Goal: Transaction & Acquisition: Subscribe to service/newsletter

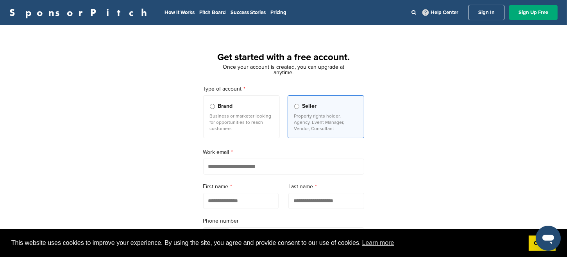
click at [213, 168] on input "email" at bounding box center [283, 167] width 161 height 16
type input "**********"
click at [378, 172] on div "**********" at bounding box center [283, 215] width 567 height 363
click at [228, 206] on input "text" at bounding box center [241, 201] width 76 height 16
type input "*******"
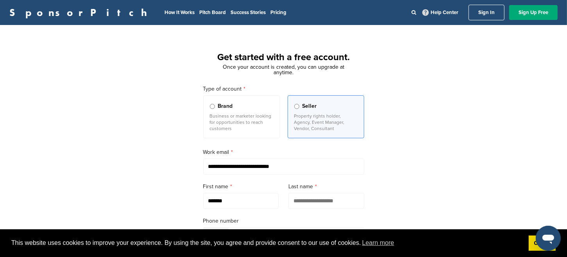
type input "*****"
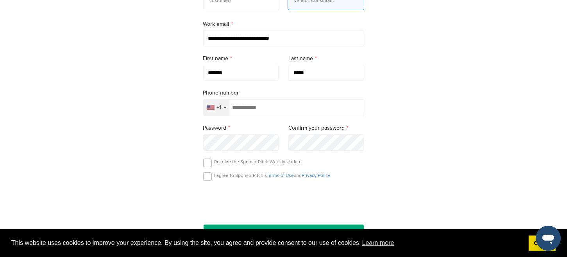
scroll to position [133, 0]
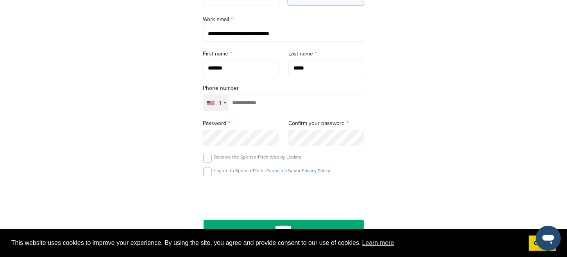
click at [235, 106] on input "tel" at bounding box center [283, 103] width 161 height 17
type input "**********"
click at [213, 172] on div "I agree to SponsorPitch’s Terms of Use and Privacy Policy" at bounding box center [283, 174] width 161 height 12
click at [209, 172] on label at bounding box center [207, 172] width 9 height 9
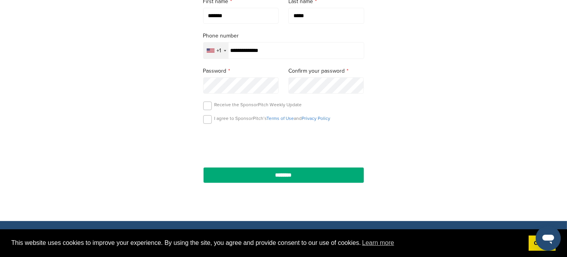
scroll to position [197, 0]
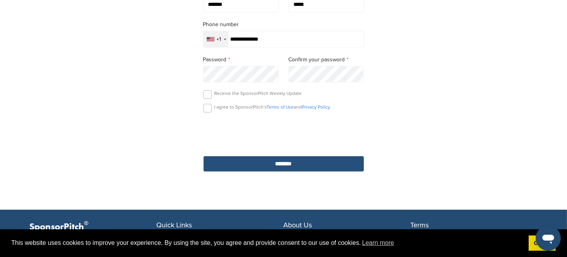
click at [287, 163] on input "********" at bounding box center [283, 164] width 161 height 16
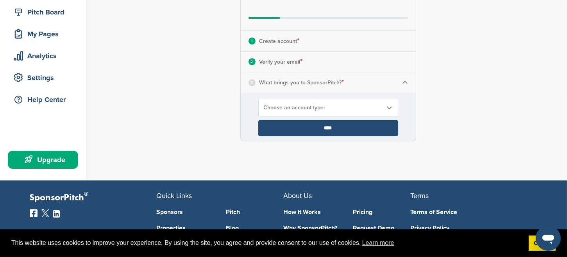
scroll to position [75, 0]
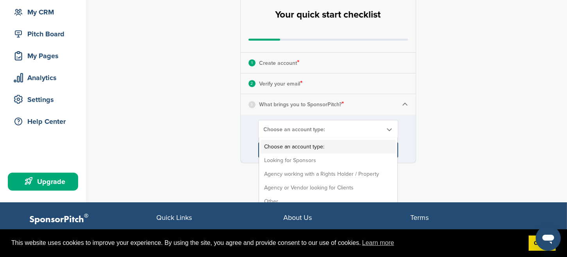
click at [391, 130] on b at bounding box center [389, 129] width 7 height 7
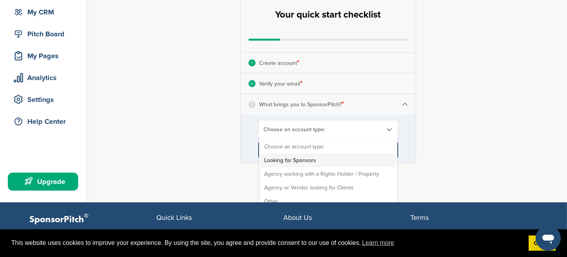
click at [297, 157] on li "Looking for Sponsors" at bounding box center [328, 161] width 135 height 14
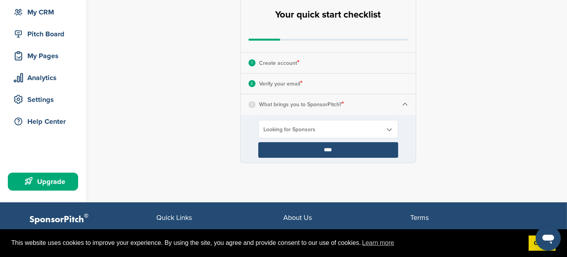
click at [406, 103] on img at bounding box center [405, 105] width 6 height 6
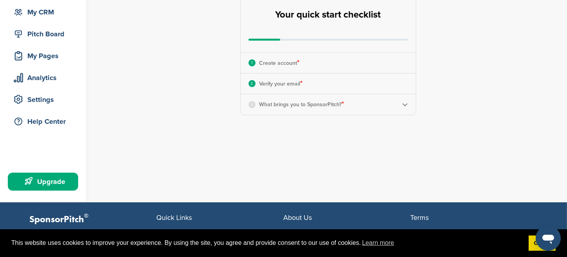
click at [405, 104] on img at bounding box center [405, 105] width 6 height 6
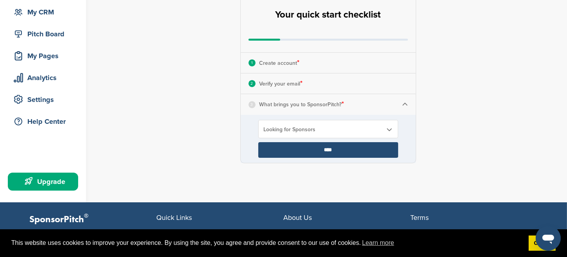
click at [330, 149] on input "****" at bounding box center [329, 150] width 140 height 16
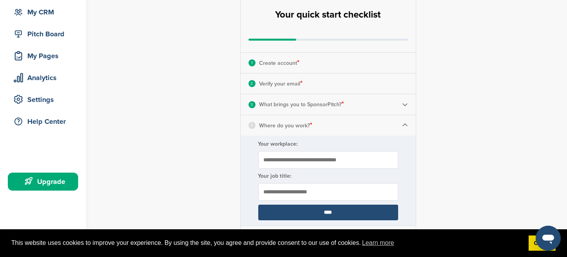
click at [271, 161] on input "Your workplace:" at bounding box center [329, 160] width 140 height 18
type input "**********"
click at [273, 194] on input "text" at bounding box center [329, 192] width 140 height 18
type input "*******"
click at [328, 212] on input "****" at bounding box center [329, 213] width 140 height 16
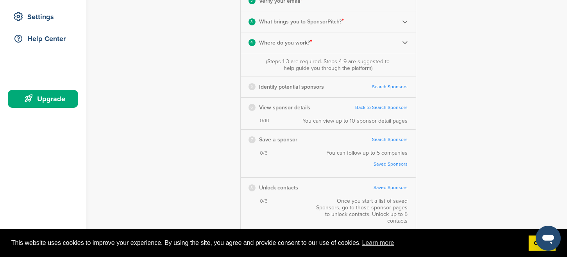
scroll to position [166, 0]
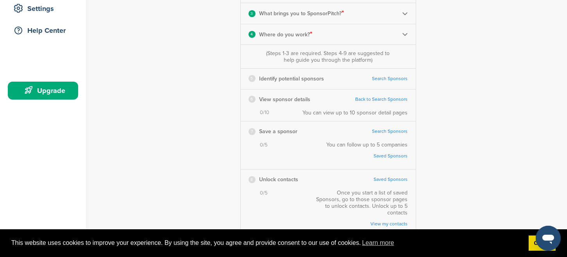
click at [399, 78] on link "Search Sponsors" at bounding box center [391, 79] width 36 height 6
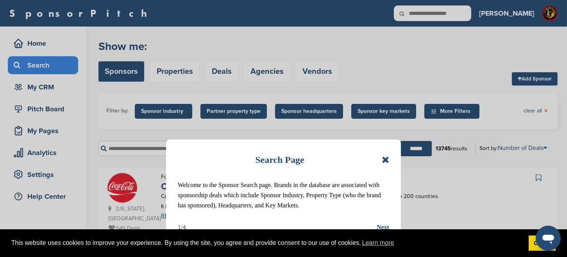
click at [386, 158] on icon at bounding box center [385, 159] width 7 height 9
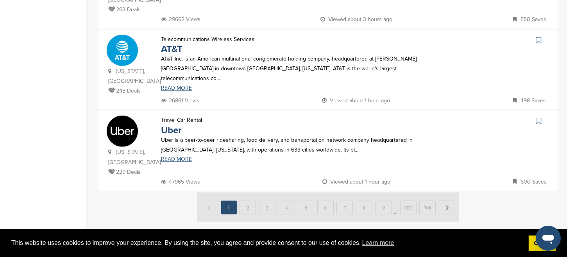
scroll to position [785, 0]
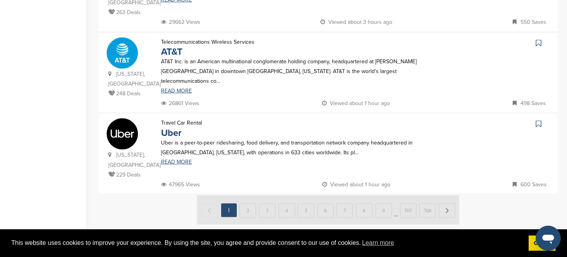
click at [447, 196] on img at bounding box center [328, 210] width 262 height 29
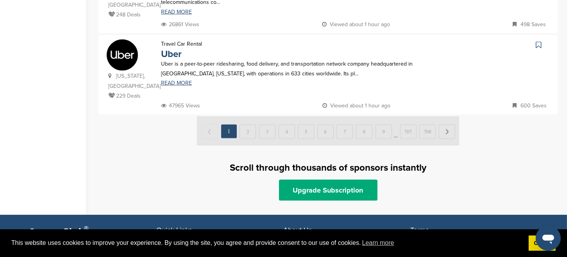
scroll to position [845, 0]
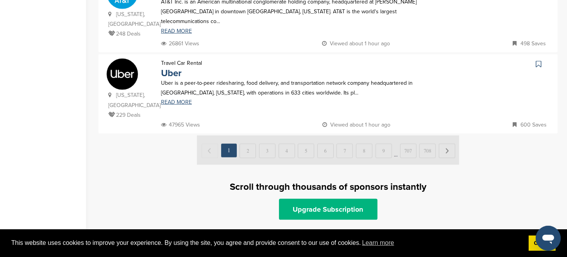
click at [330, 199] on link "Upgrade Subscription" at bounding box center [328, 209] width 99 height 21
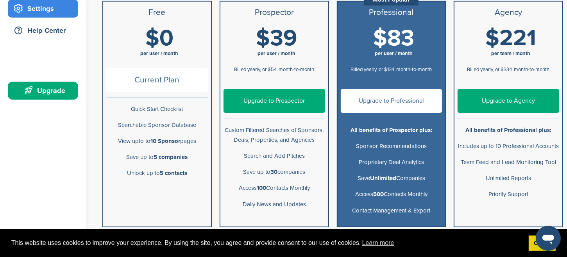
scroll to position [168, 0]
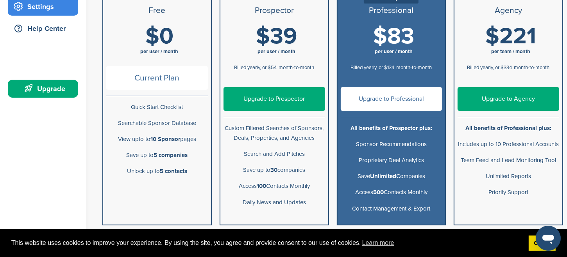
click at [275, 96] on link "Upgrade to Prospector" at bounding box center [275, 99] width 102 height 24
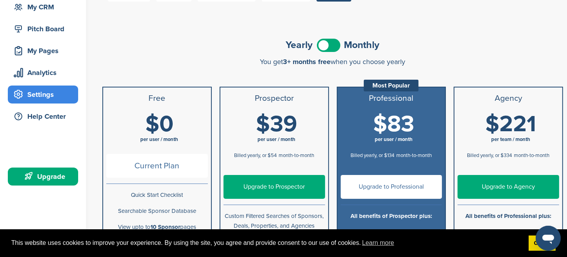
scroll to position [85, 0]
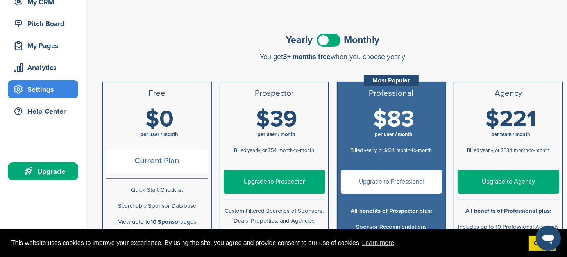
click at [337, 38] on span at bounding box center [328, 40] width 23 height 13
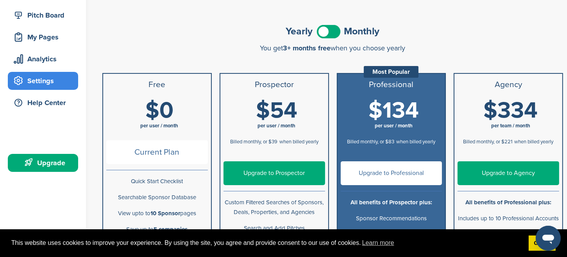
scroll to position [0, 0]
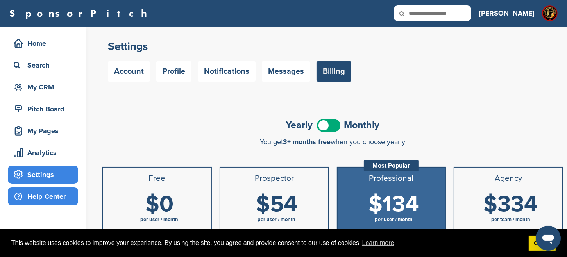
click at [49, 196] on div "Help Center" at bounding box center [45, 197] width 66 height 14
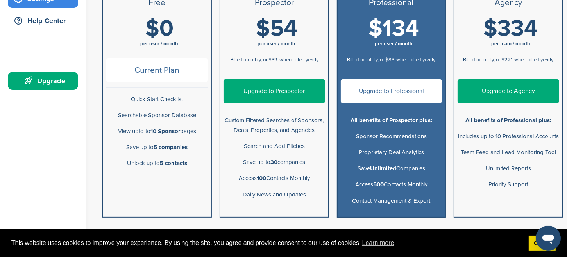
scroll to position [181, 0]
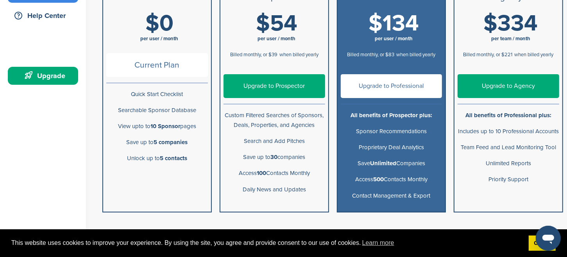
click at [382, 85] on link "Upgrade to Professional" at bounding box center [392, 86] width 102 height 24
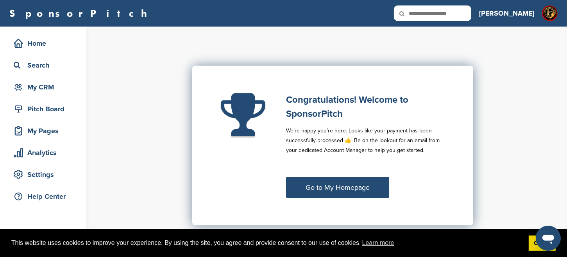
click at [342, 188] on link "Go to My Homepage" at bounding box center [337, 187] width 103 height 21
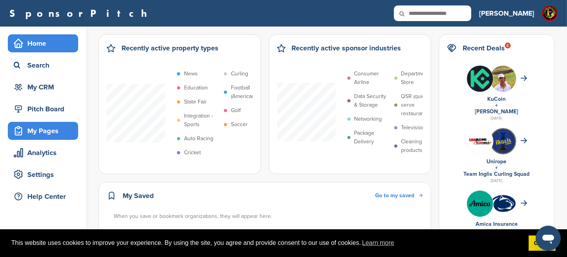
click at [41, 128] on div "My Pages" at bounding box center [45, 131] width 66 height 14
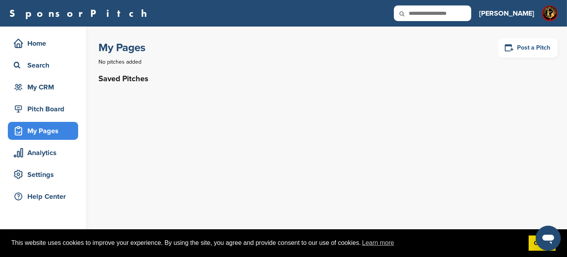
click at [527, 47] on link "Post a Pitch" at bounding box center [528, 47] width 59 height 19
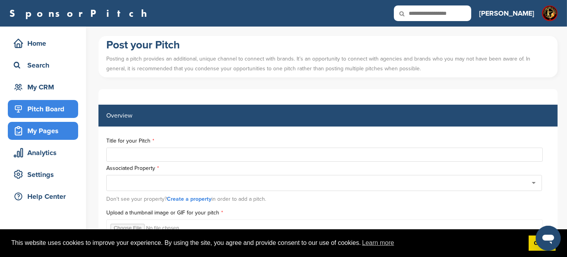
click at [54, 108] on div "Pitch Board" at bounding box center [45, 109] width 66 height 14
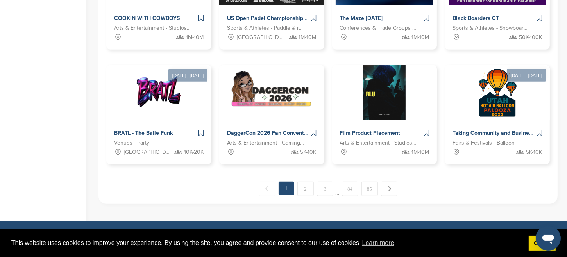
scroll to position [443, 0]
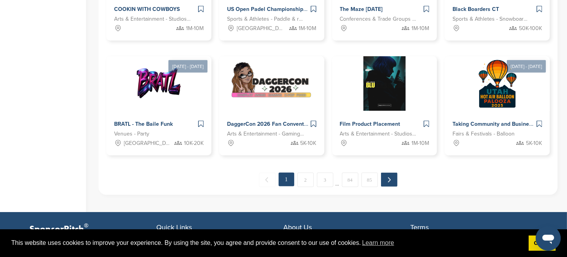
click at [389, 179] on link "Next →" at bounding box center [389, 180] width 16 height 14
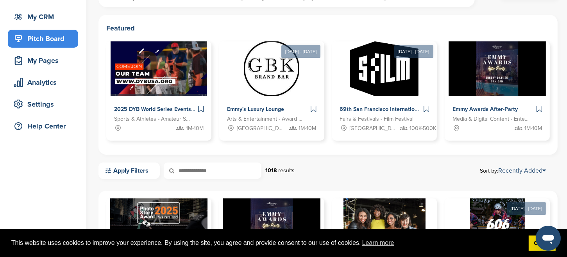
scroll to position [66, 0]
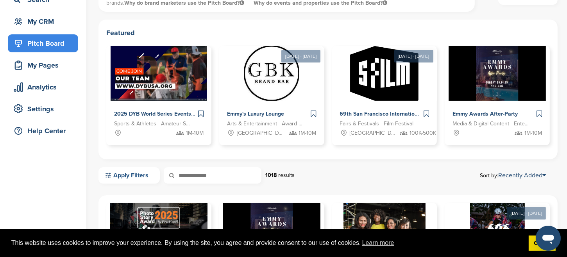
click at [127, 176] on link "Apply Filters" at bounding box center [129, 175] width 61 height 16
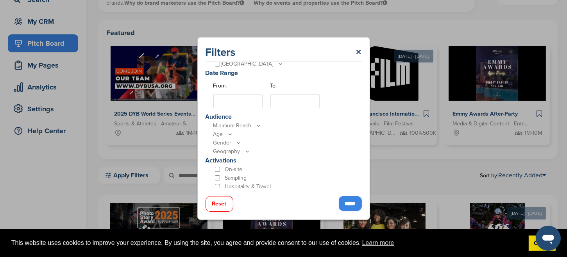
scroll to position [0, 0]
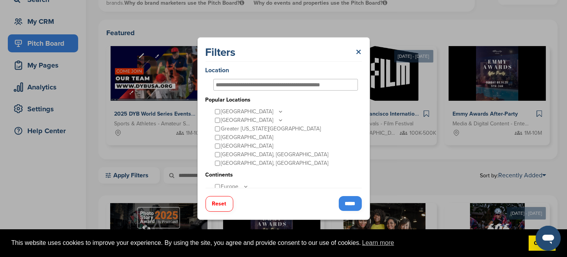
click at [357, 52] on link "×" at bounding box center [359, 52] width 6 height 14
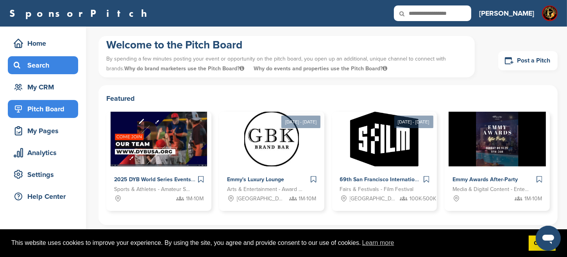
click at [38, 63] on div "Search" at bounding box center [45, 65] width 66 height 14
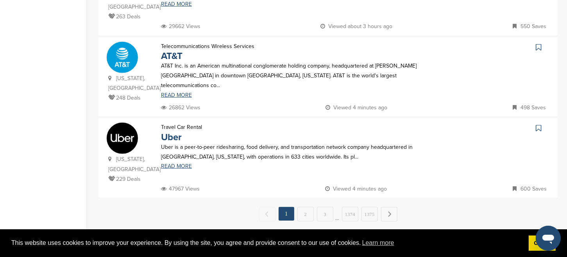
scroll to position [782, 0]
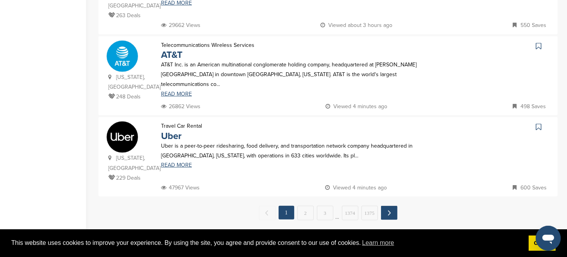
click at [389, 206] on link "Next →" at bounding box center [389, 213] width 16 height 14
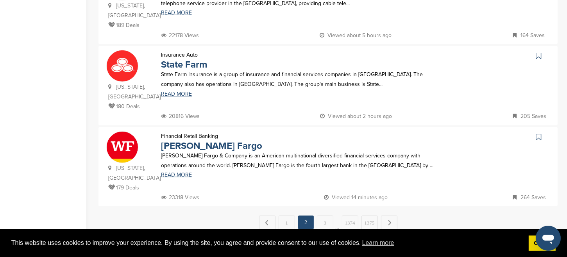
scroll to position [0, 0]
